Goal: Task Accomplishment & Management: Use online tool/utility

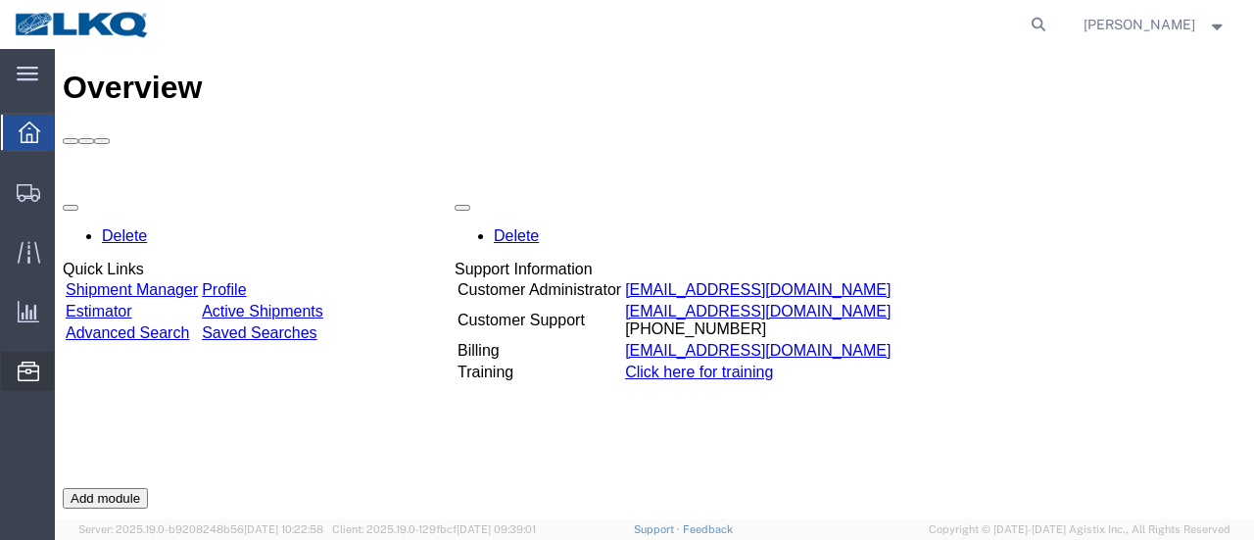
click at [0, 0] on span "Location Appointment" at bounding box center [0, 0] width 0 height 0
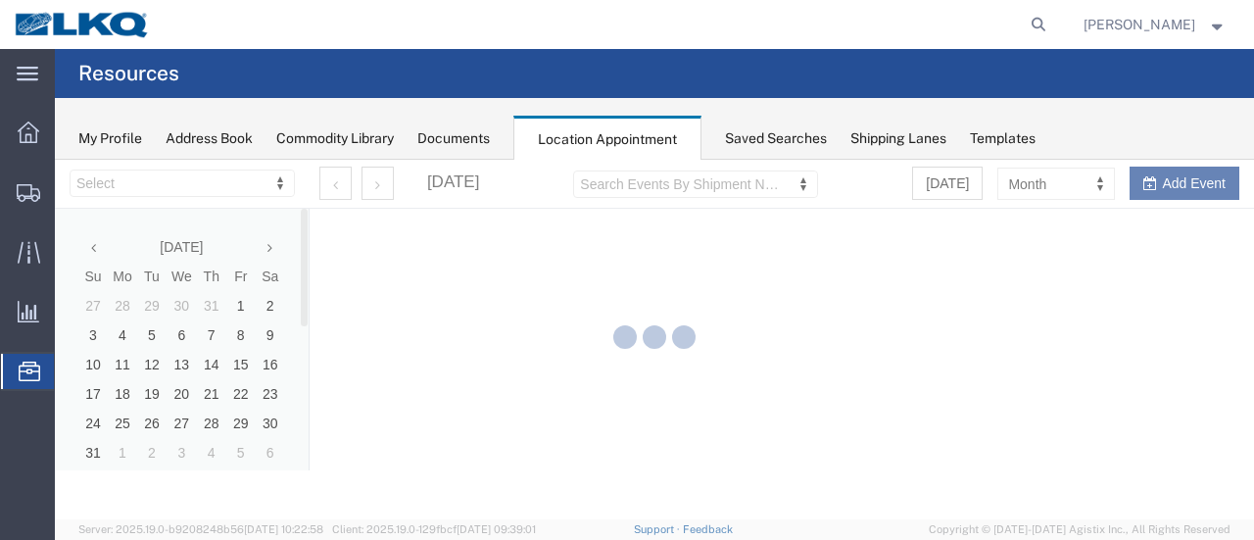
select select "28712"
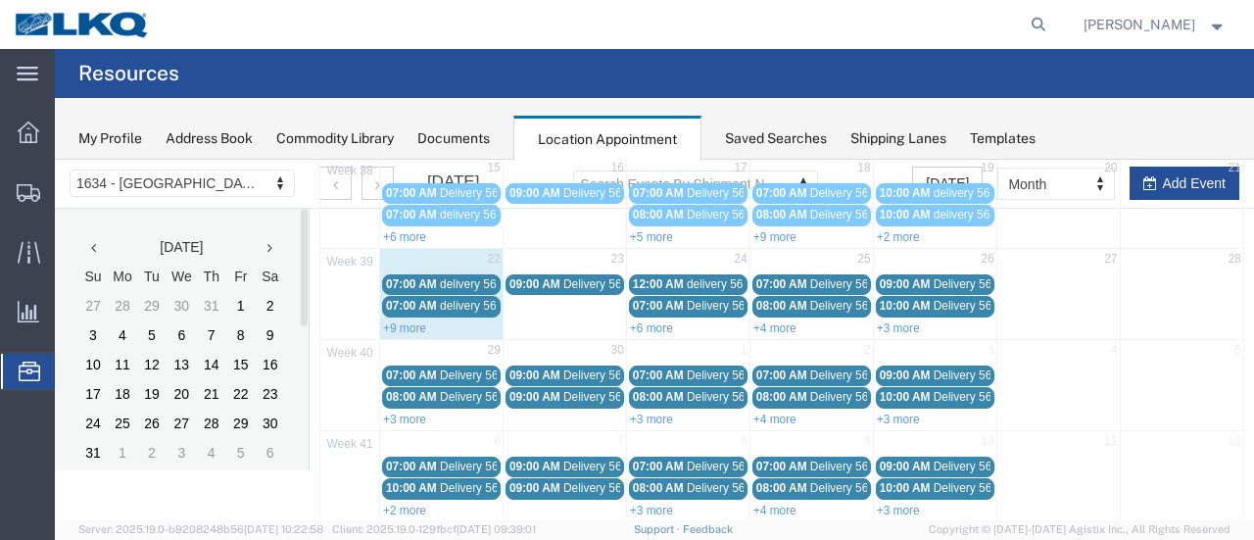
scroll to position [333, 0]
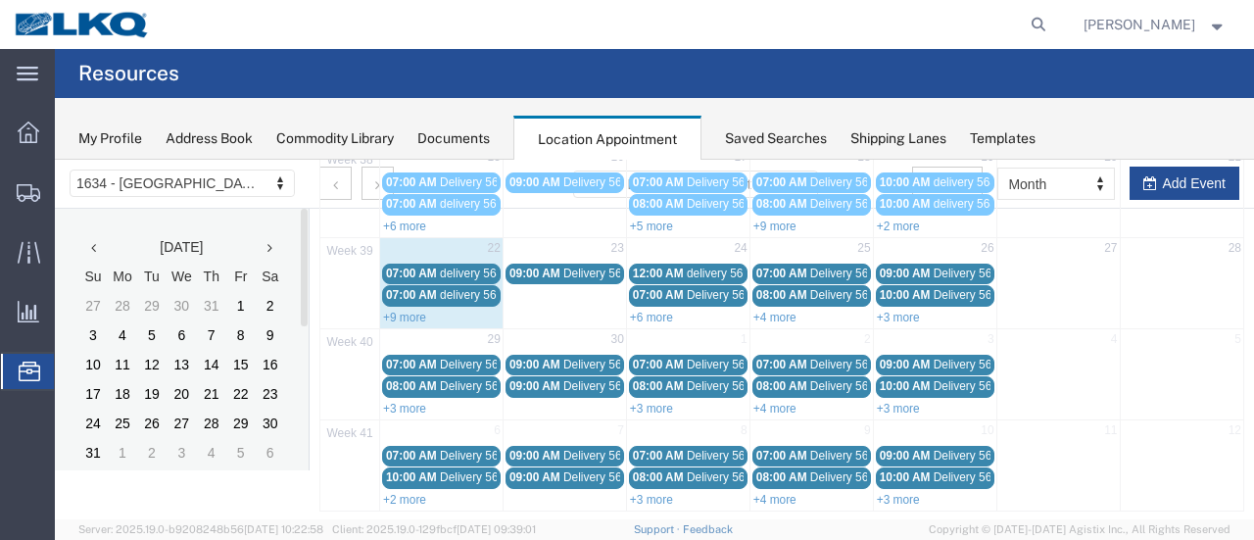
drag, startPoint x: 394, startPoint y: 309, endPoint x: 410, endPoint y: 305, distance: 16.2
click at [394, 311] on link "+9 more" at bounding box center [404, 318] width 43 height 14
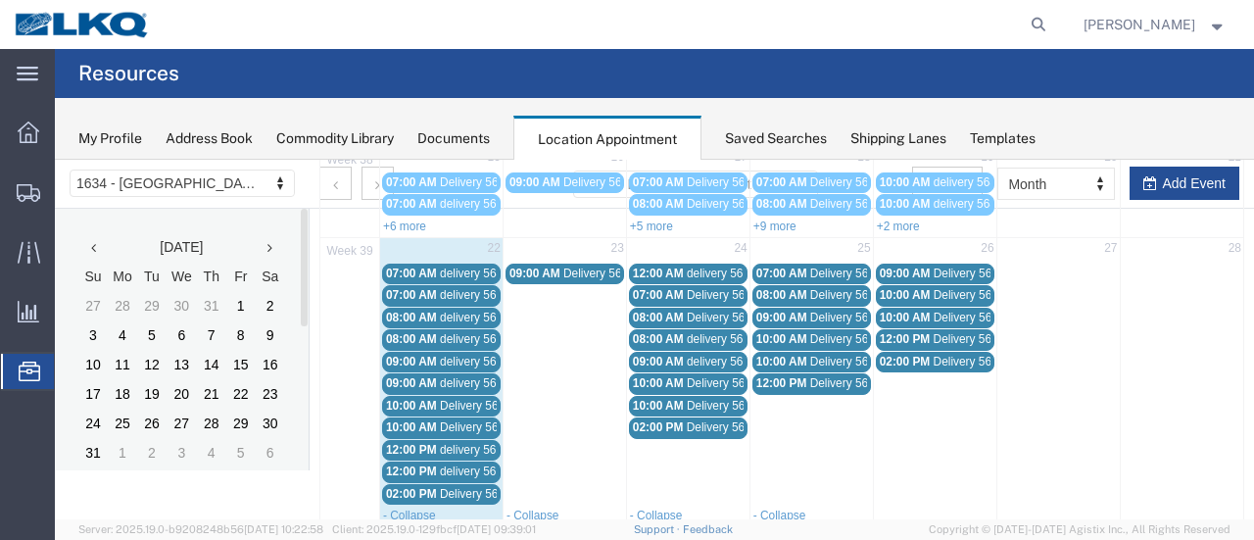
click at [467, 270] on span "delivery 56467701" at bounding box center [487, 274] width 95 height 14
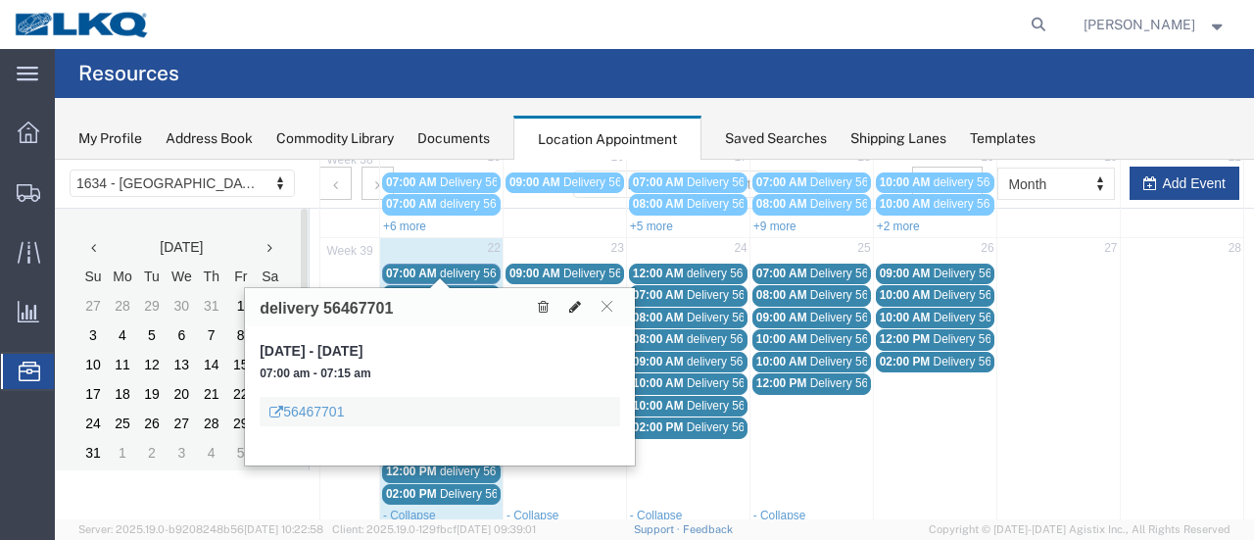
click at [578, 305] on icon at bounding box center [575, 307] width 12 height 14
select select "1"
select select
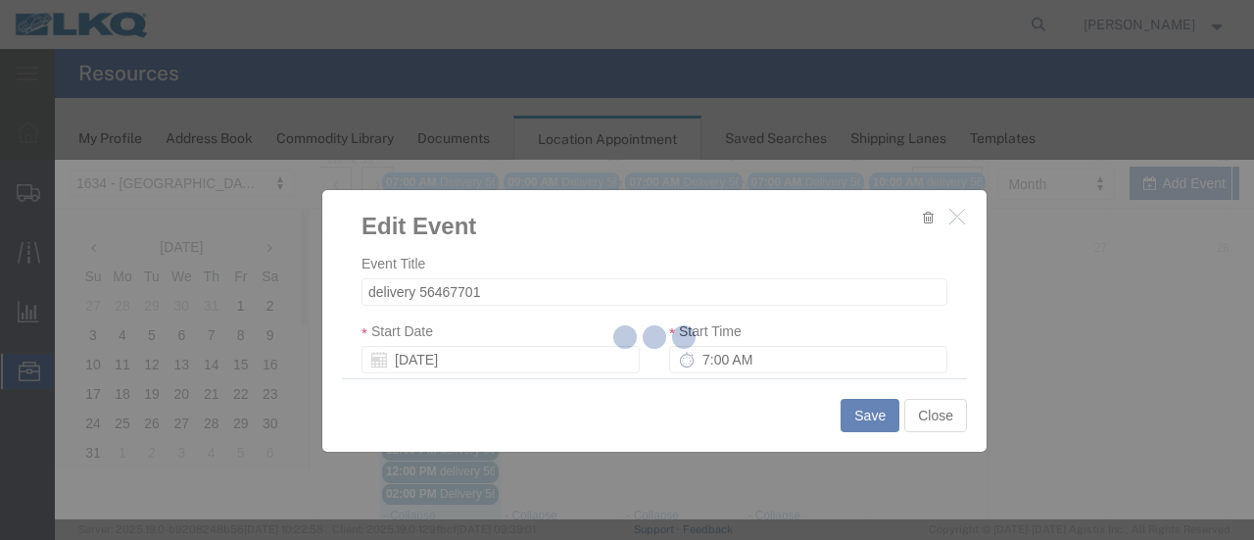
select select
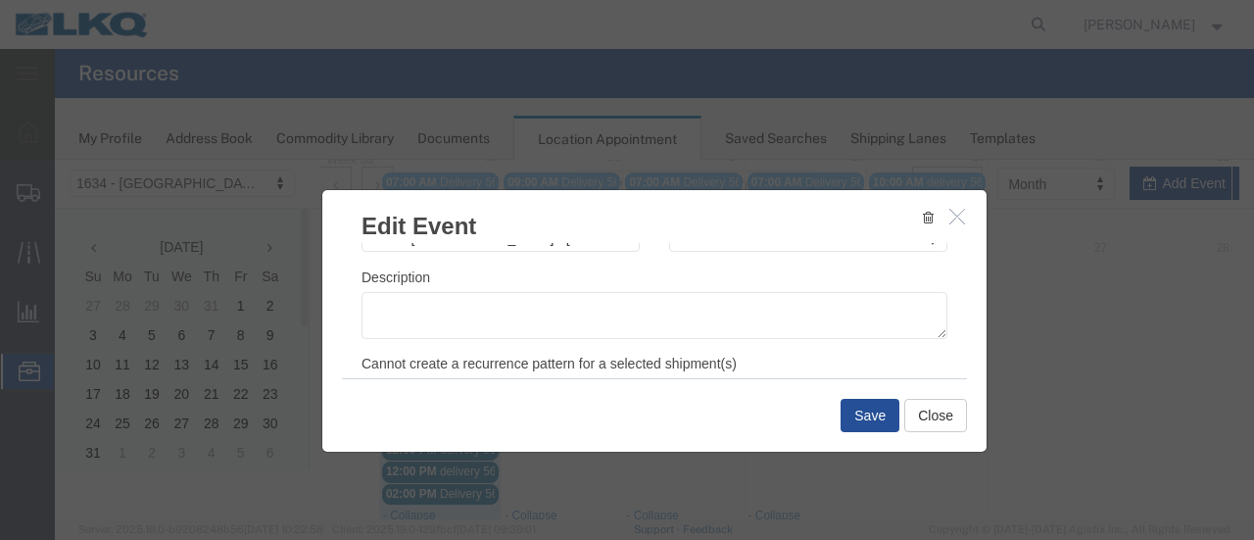
scroll to position [294, 0]
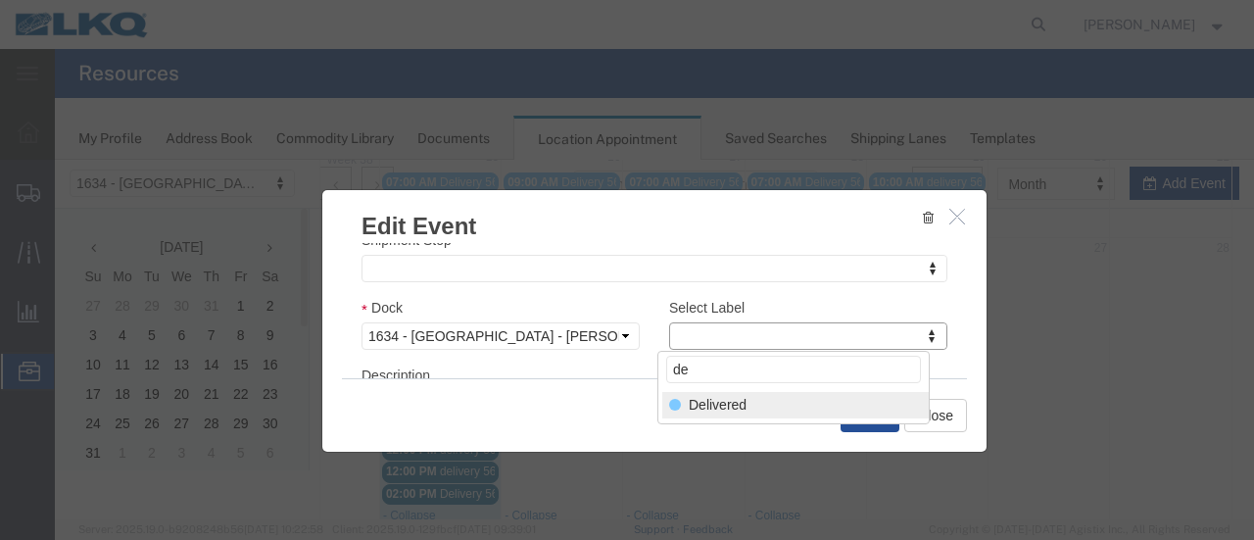
type input "de"
select select "40"
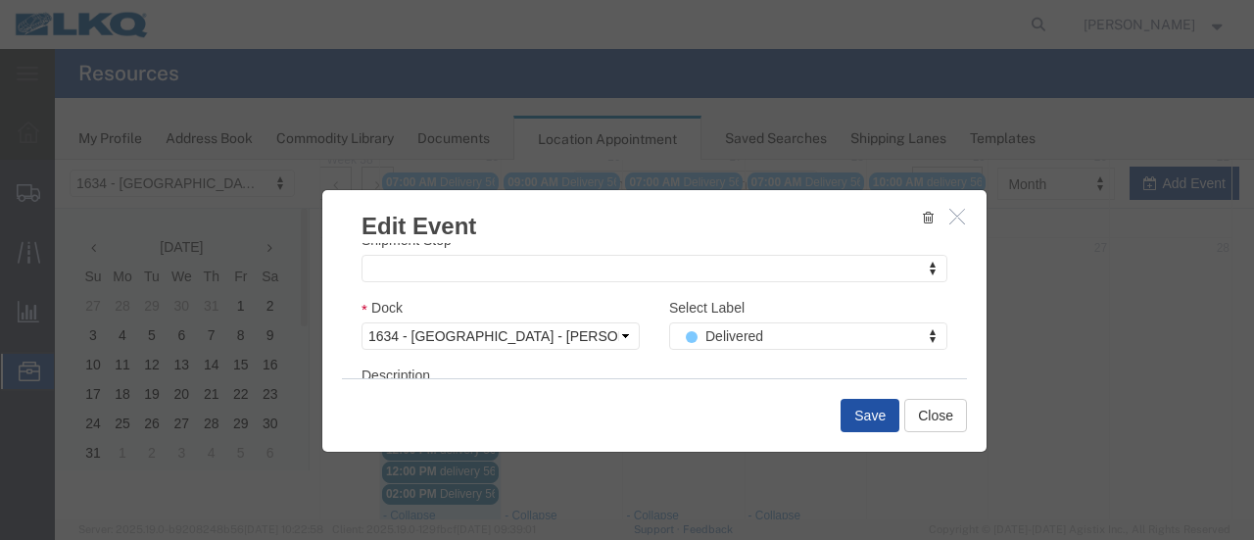
click at [859, 412] on button "Save" at bounding box center [870, 415] width 59 height 33
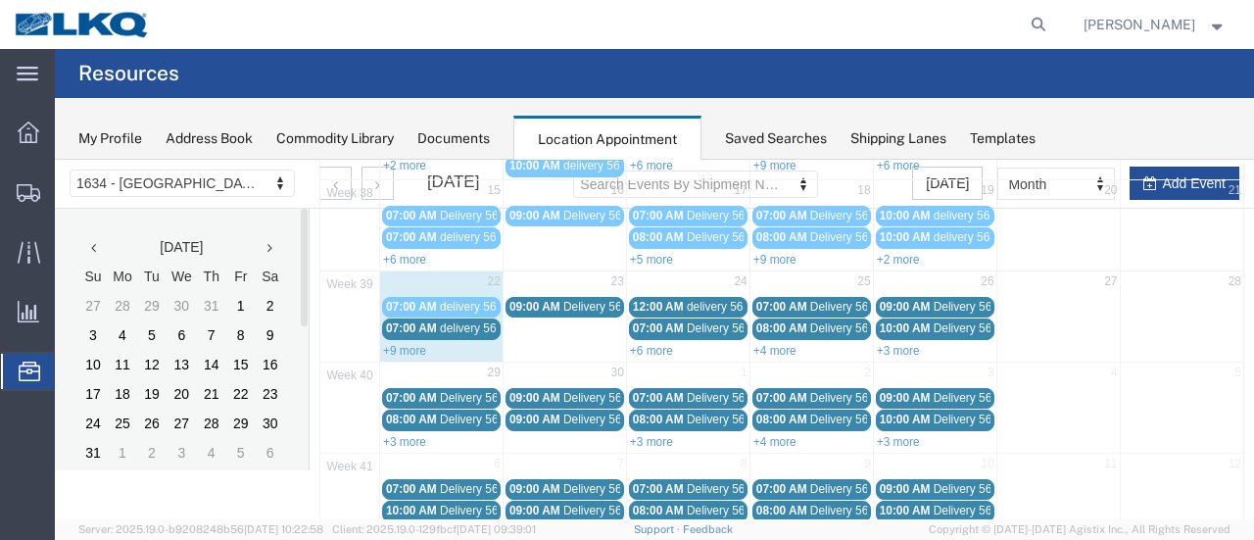
scroll to position [321, 0]
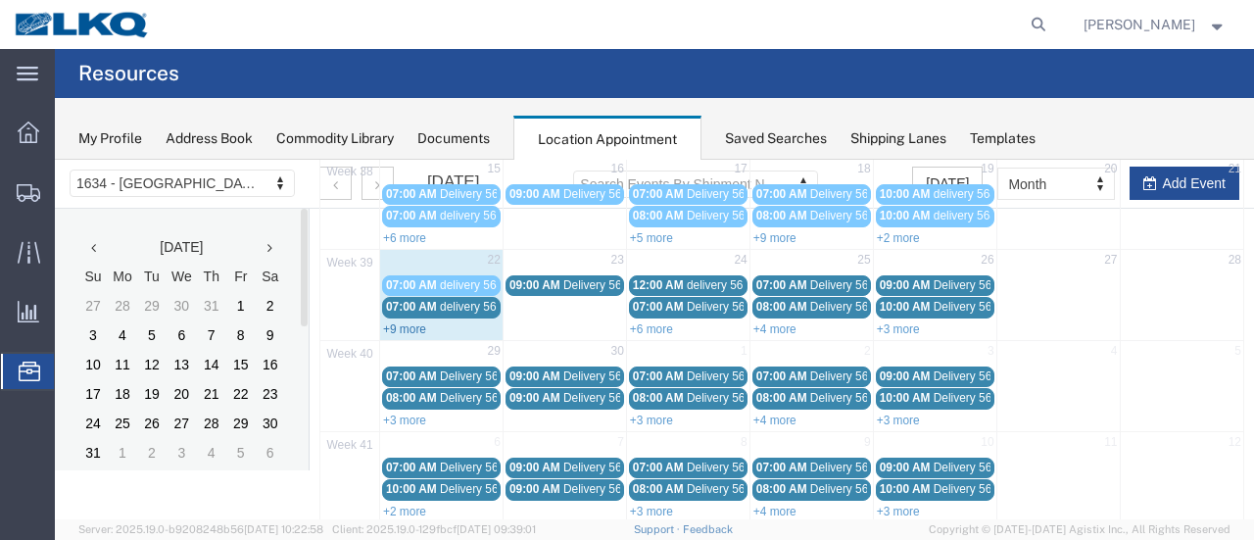
click at [407, 322] on link "+9 more" at bounding box center [404, 329] width 43 height 14
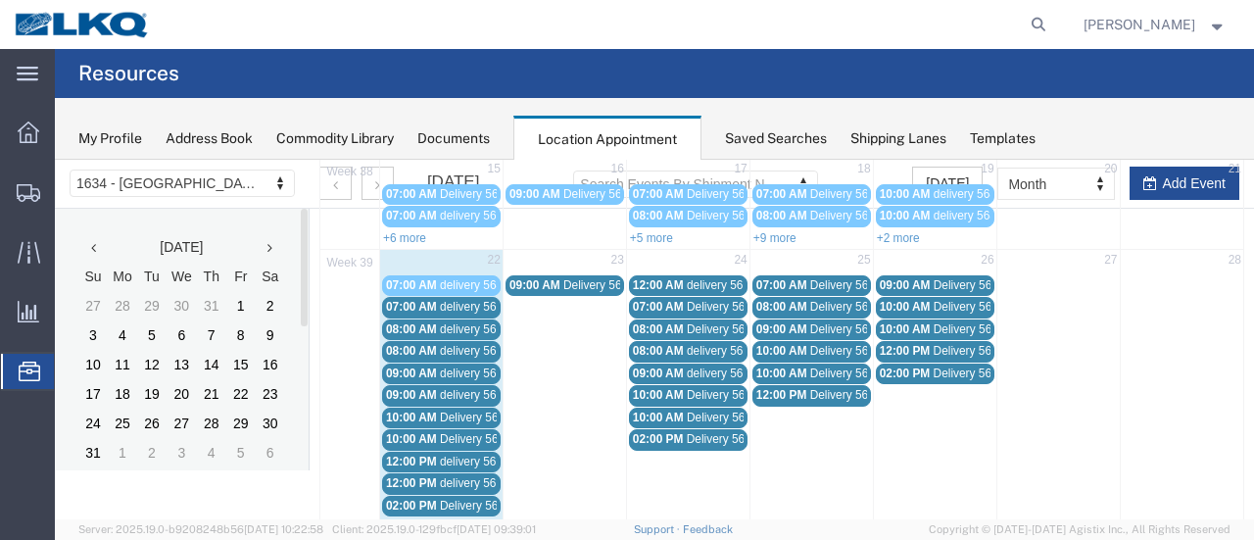
click at [451, 411] on span "Delivery 56495292" at bounding box center [488, 418] width 97 height 14
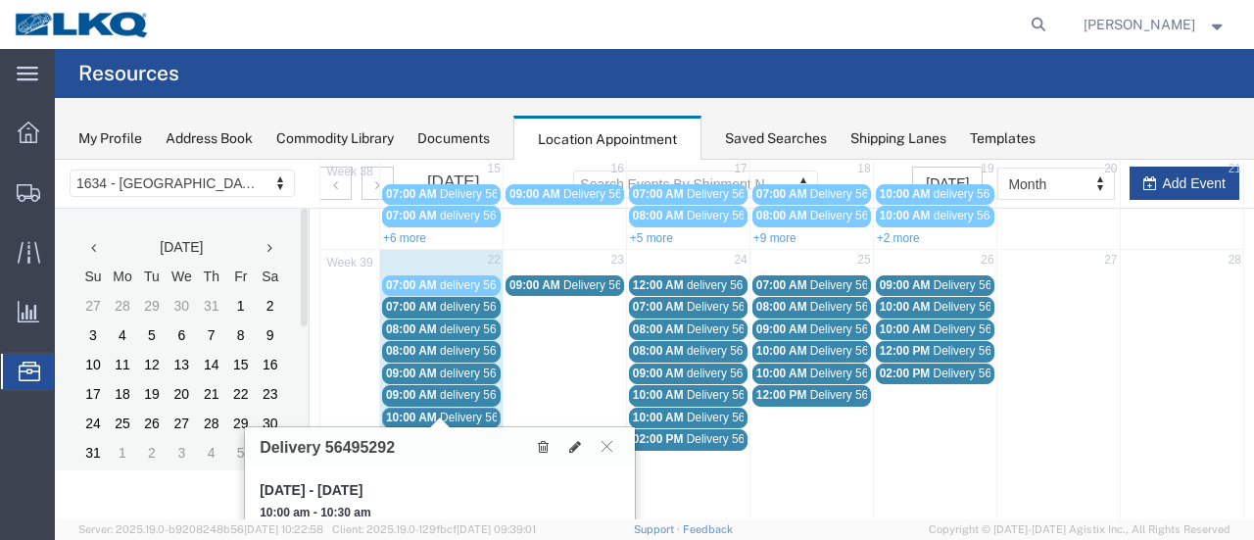
click at [465, 432] on span "Delivery 56508434" at bounding box center [488, 439] width 97 height 14
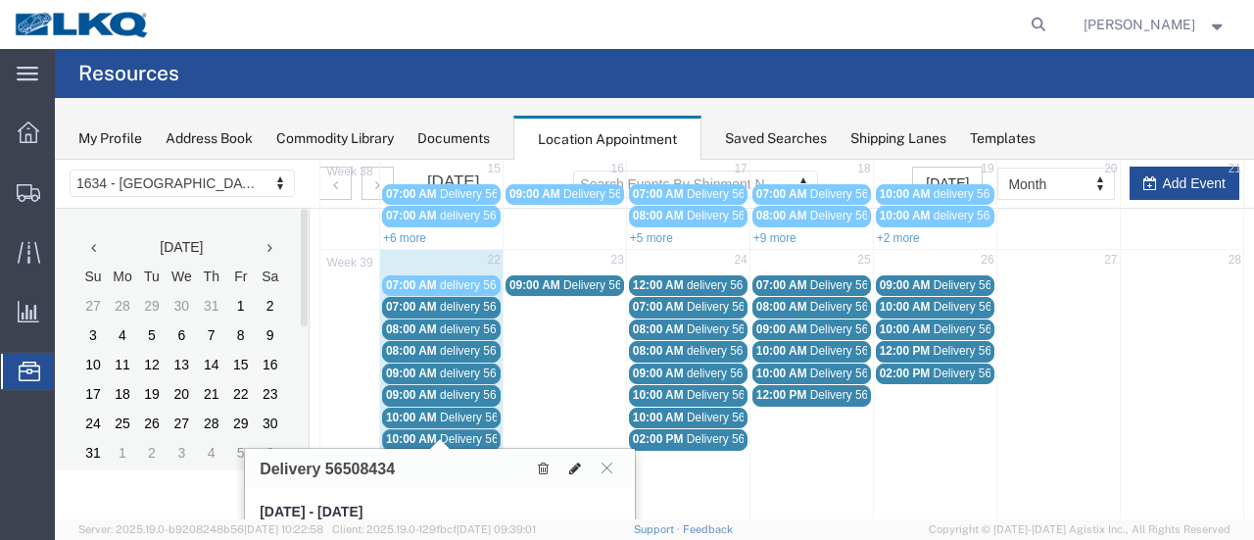
click at [574, 466] on icon at bounding box center [575, 469] width 12 height 14
select select "100"
select select "1"
select select
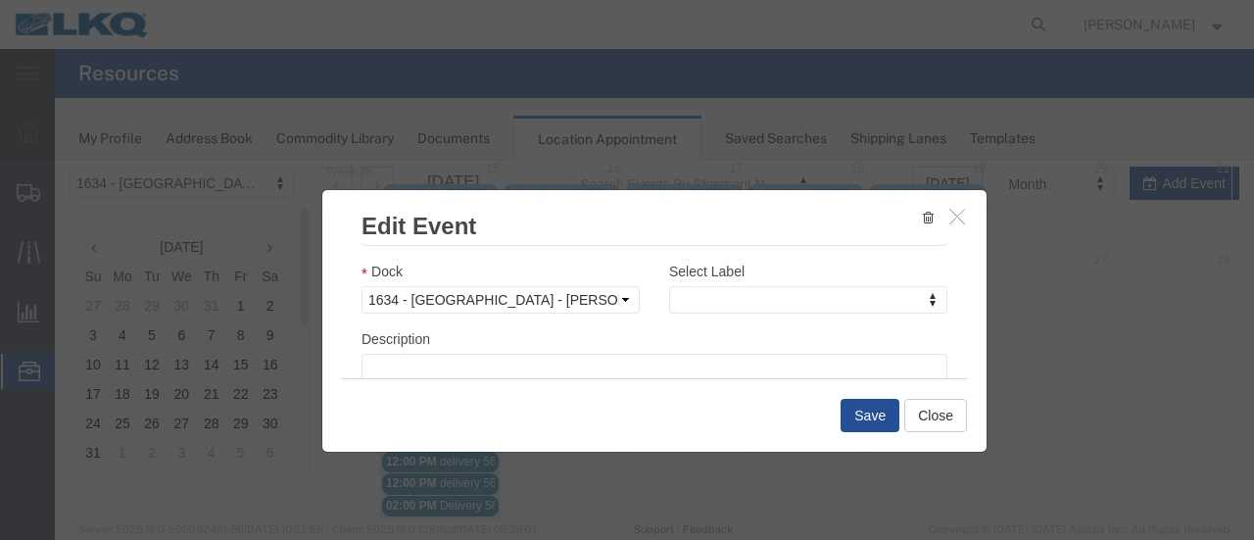
scroll to position [355, 0]
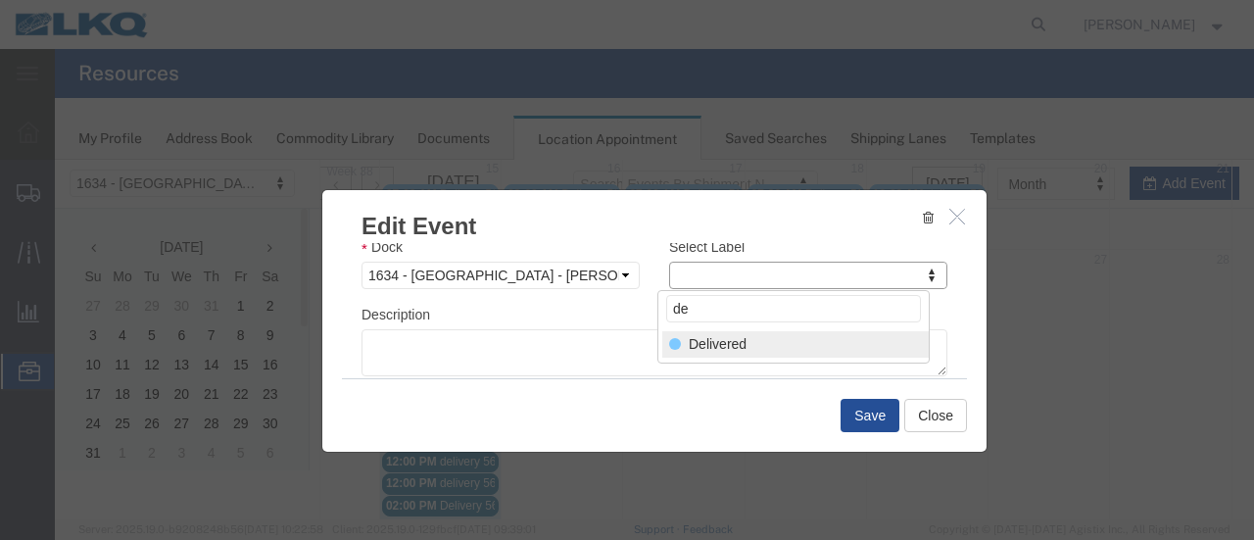
type input "de"
select select "40"
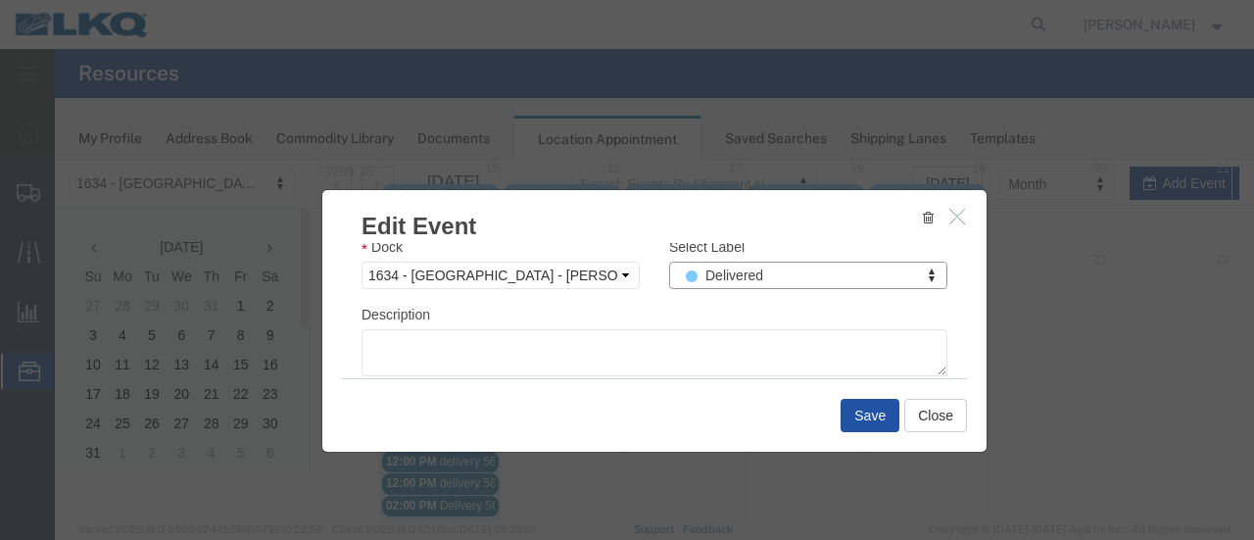
click at [876, 415] on button "Save" at bounding box center [870, 415] width 59 height 33
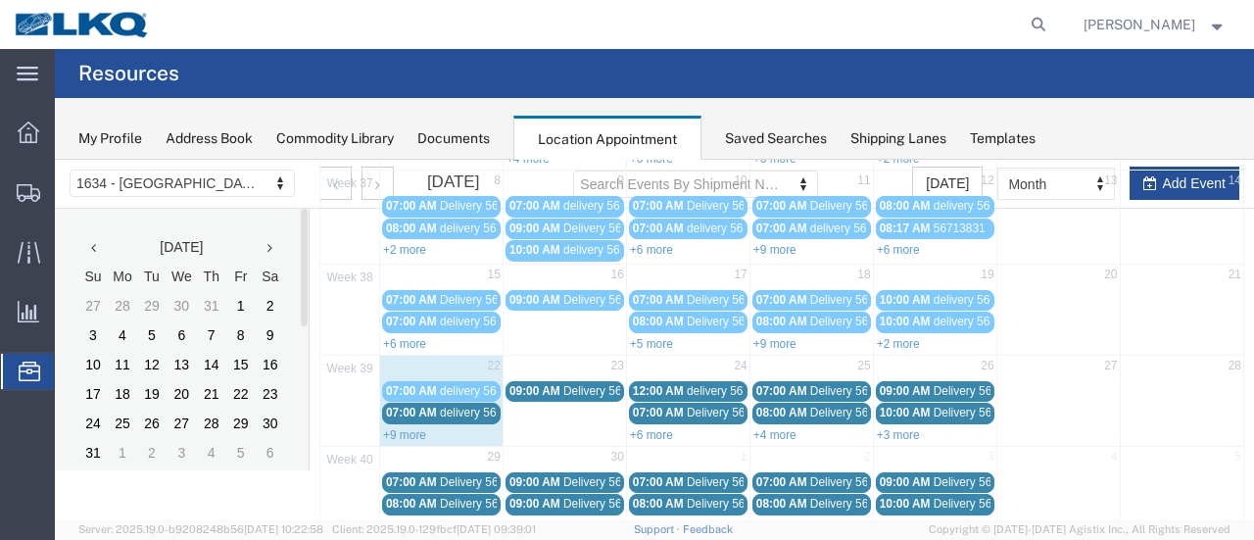
scroll to position [321, 0]
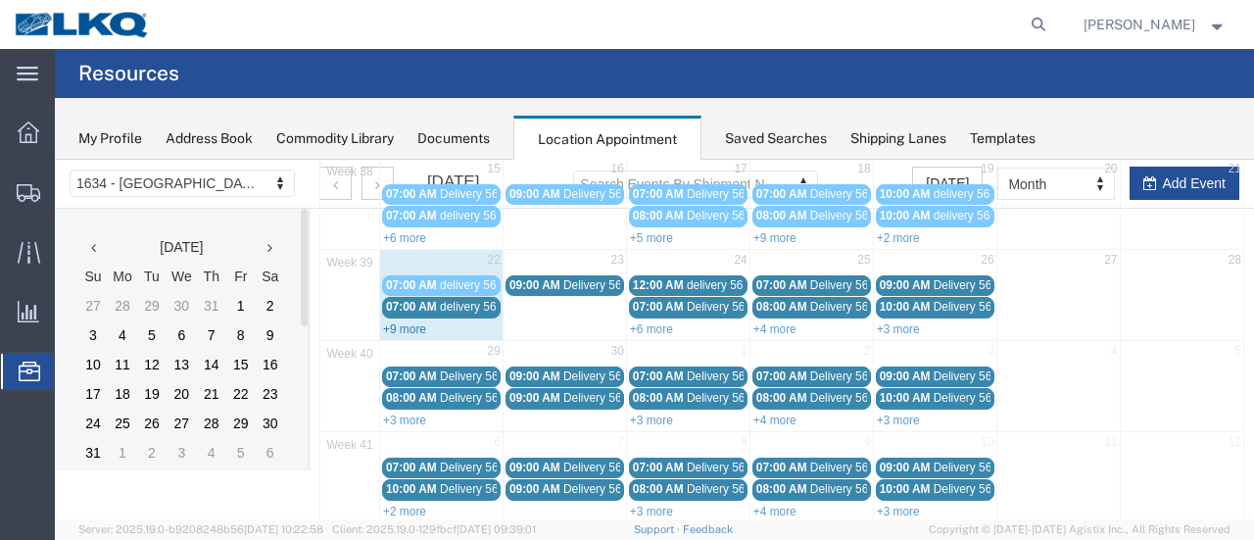
click at [400, 322] on link "+9 more" at bounding box center [404, 329] width 43 height 14
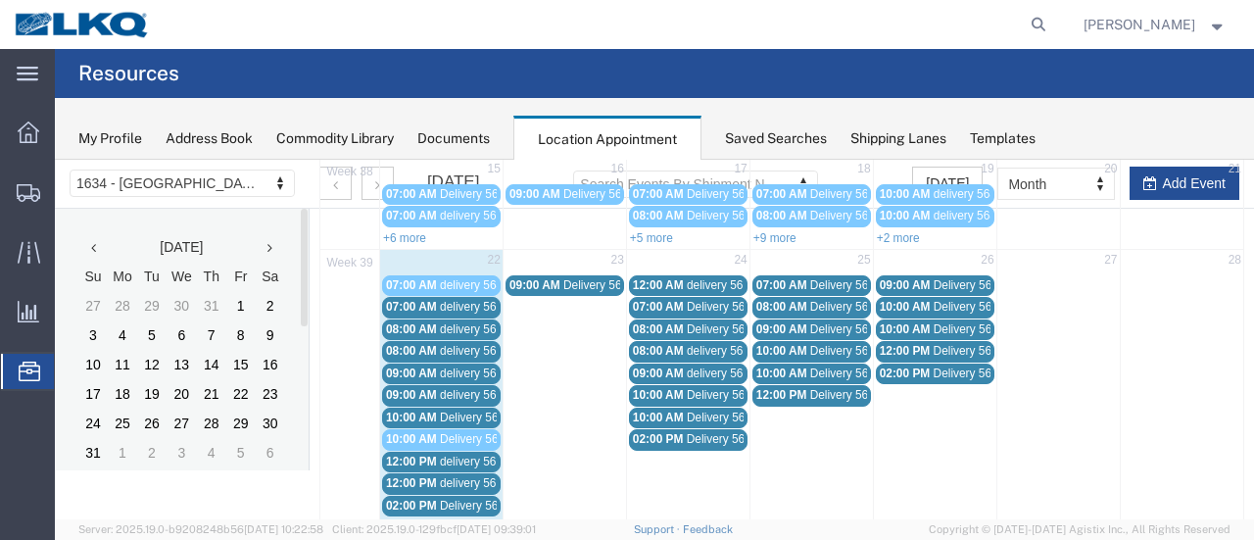
click at [472, 434] on span "Delivery 56508434" at bounding box center [488, 439] width 97 height 14
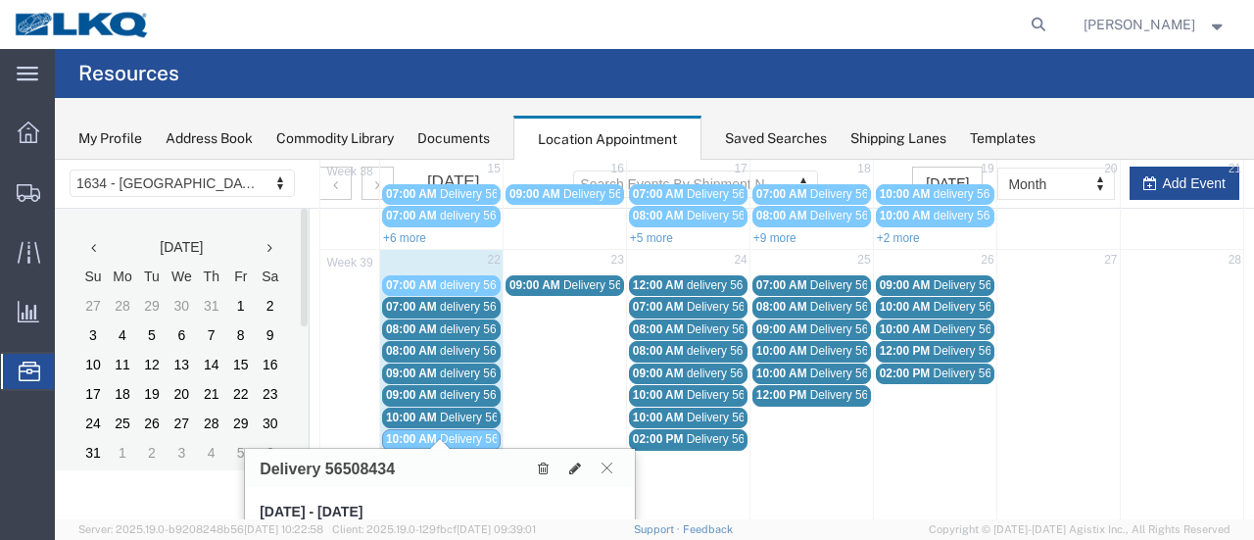
click at [609, 467] on icon at bounding box center [607, 468] width 11 height 12
